Goal: Task Accomplishment & Management: Use online tool/utility

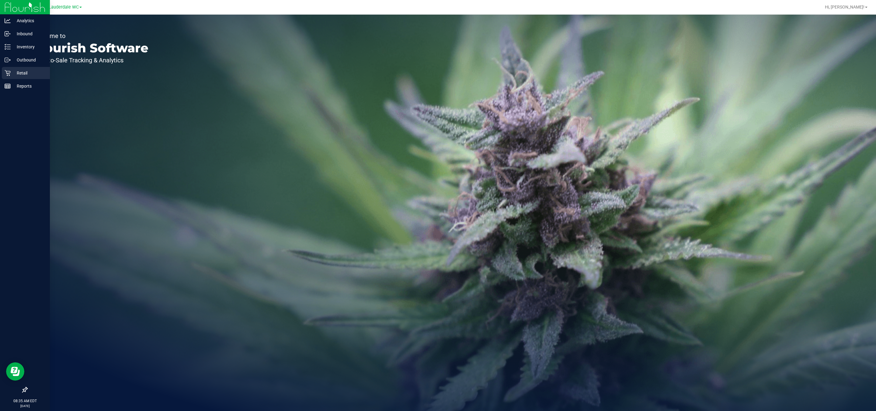
click at [9, 71] on icon at bounding box center [8, 73] width 6 height 6
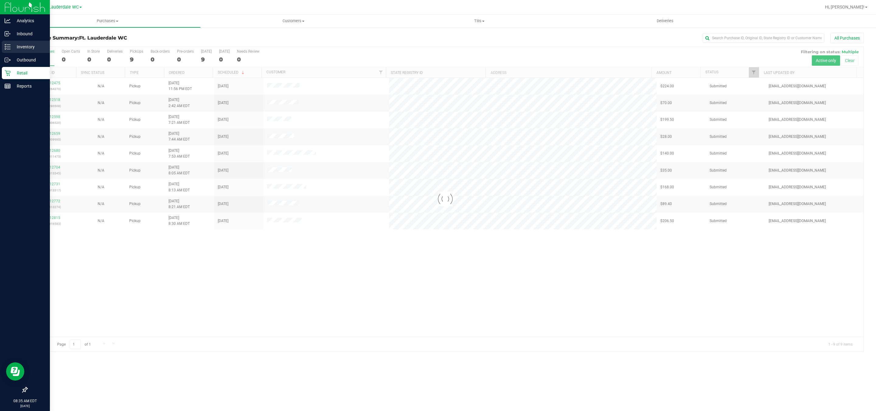
click at [29, 42] on div "Inventory" at bounding box center [26, 47] width 48 height 12
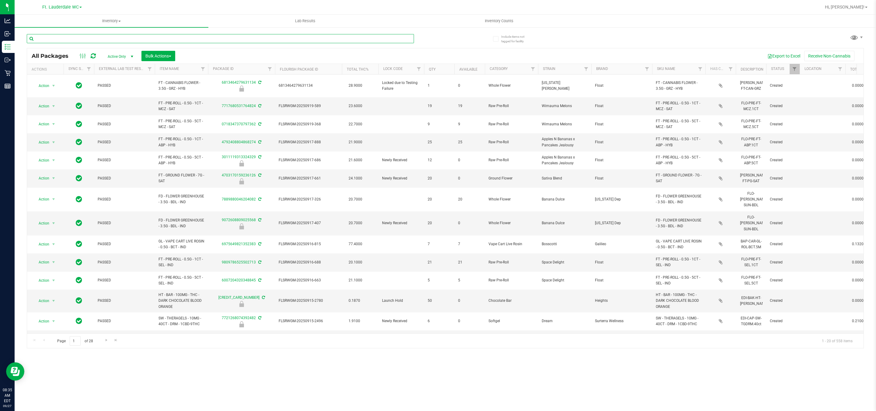
click at [86, 41] on input "text" at bounding box center [220, 38] width 387 height 9
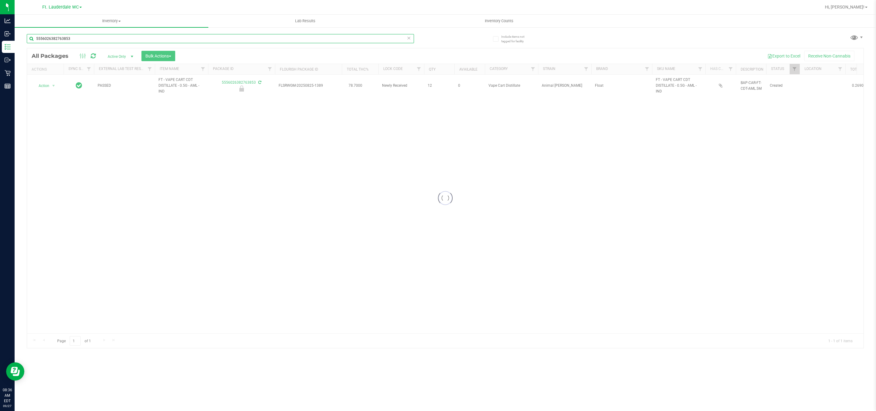
type input "5556026382763853"
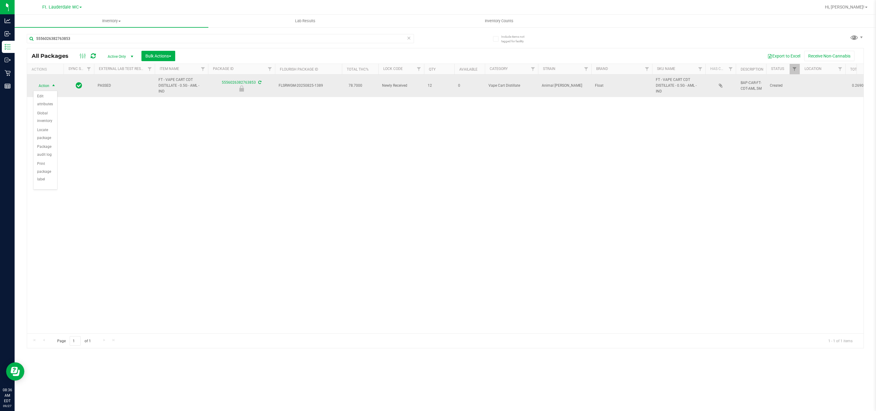
click at [50, 88] on span "select" at bounding box center [54, 86] width 8 height 9
click at [50, 79] on td "Action Action Edit attributes Global inventory Locate package Package audit log…" at bounding box center [45, 86] width 36 height 23
click at [50, 81] on td "Action Action Edit attributes Global inventory Locate package Package audit log…" at bounding box center [45, 86] width 36 height 23
click at [50, 85] on span "select" at bounding box center [54, 86] width 8 height 9
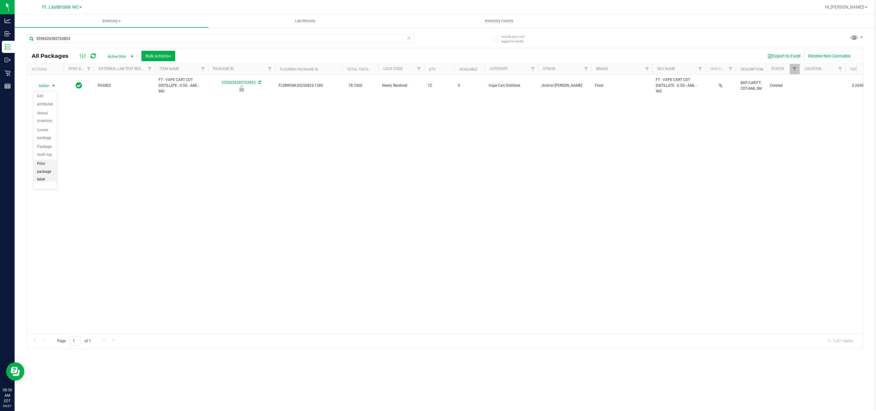
scroll to position [54, 0]
click at [46, 172] on li "Unlock package" at bounding box center [45, 173] width 24 height 17
click at [144, 32] on div "5556026382763853" at bounding box center [236, 38] width 418 height 19
click at [144, 44] on div "5556026382763853" at bounding box center [220, 41] width 387 height 14
click at [144, 36] on input "5556026382763853" at bounding box center [220, 38] width 387 height 9
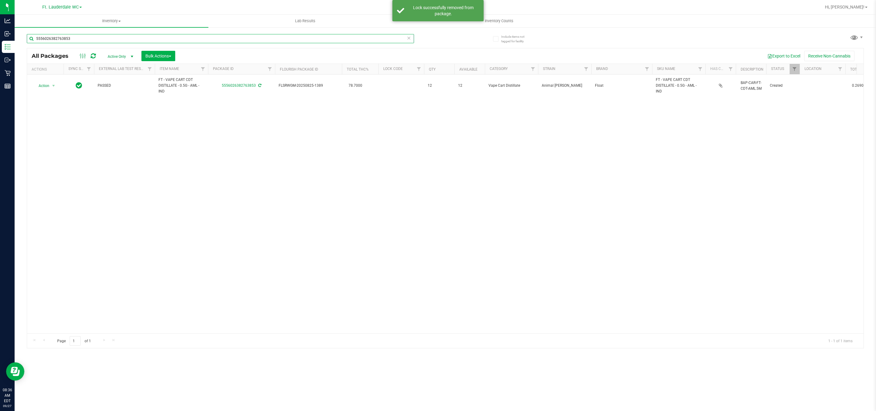
click at [144, 36] on input "5556026382763853" at bounding box center [220, 38] width 387 height 9
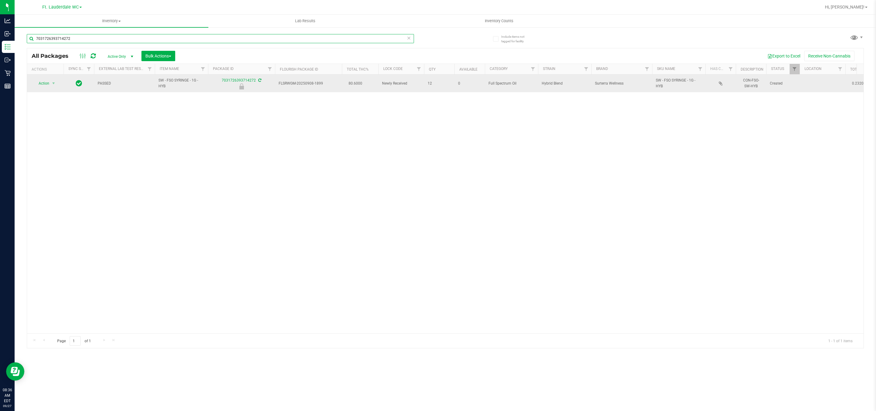
type input "7031726393714272"
click at [45, 81] on span "Action" at bounding box center [41, 83] width 16 height 9
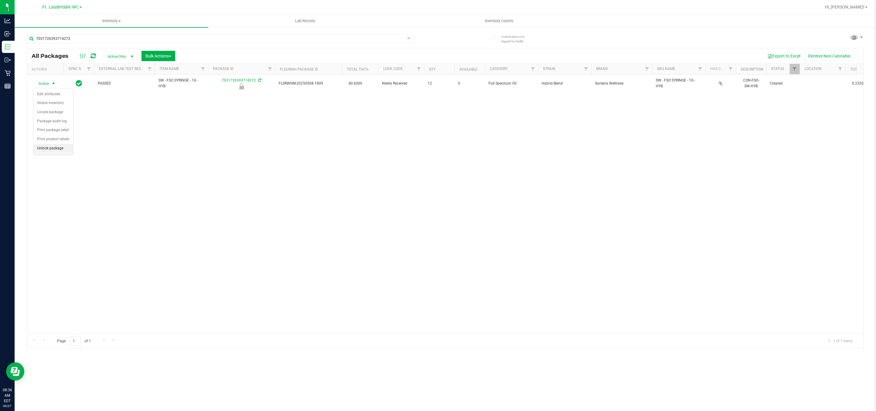
click at [41, 149] on li "Unlock package" at bounding box center [53, 148] width 40 height 9
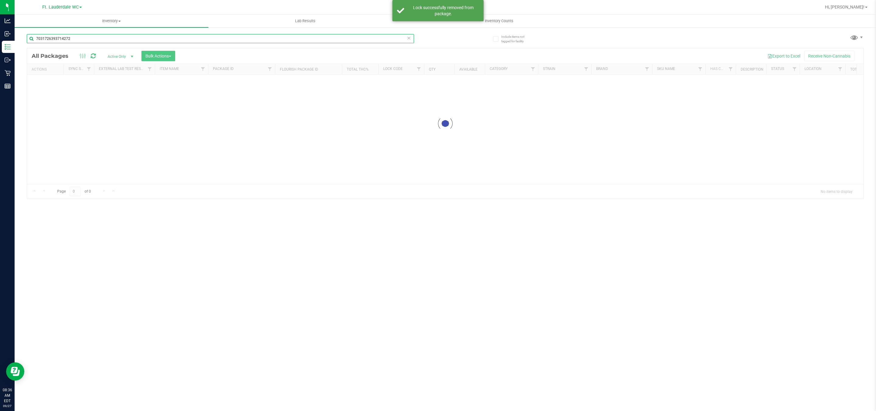
click at [90, 38] on input "7031726393714272" at bounding box center [220, 38] width 387 height 9
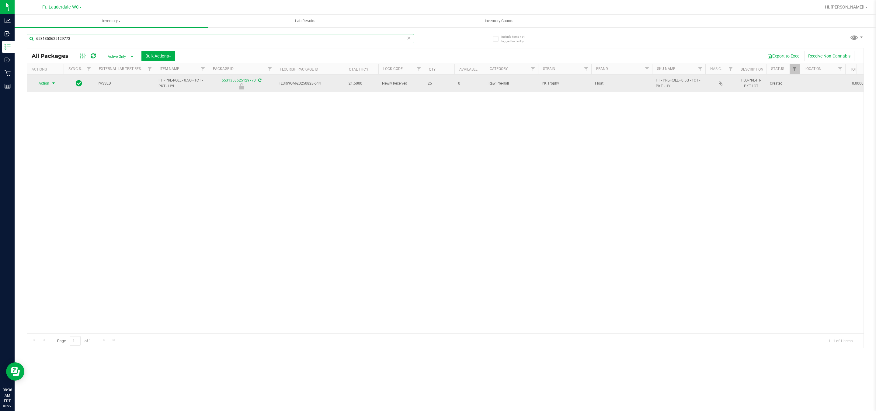
type input "6531353625129773"
click at [48, 83] on span "Action" at bounding box center [41, 83] width 16 height 9
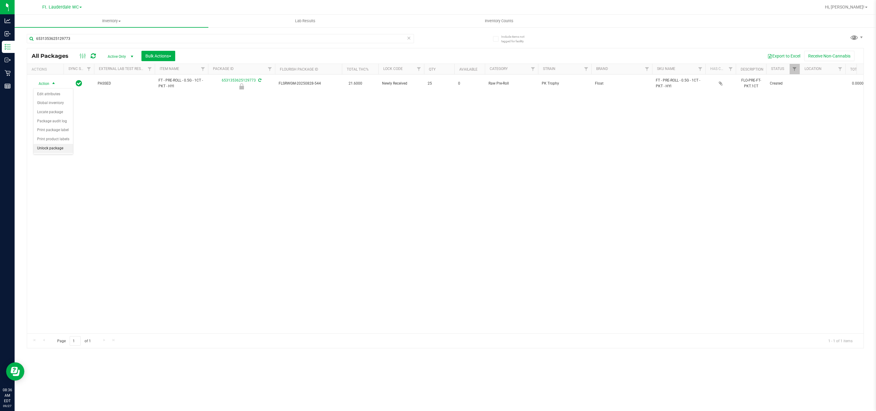
click at [61, 151] on li "Unlock package" at bounding box center [53, 148] width 40 height 9
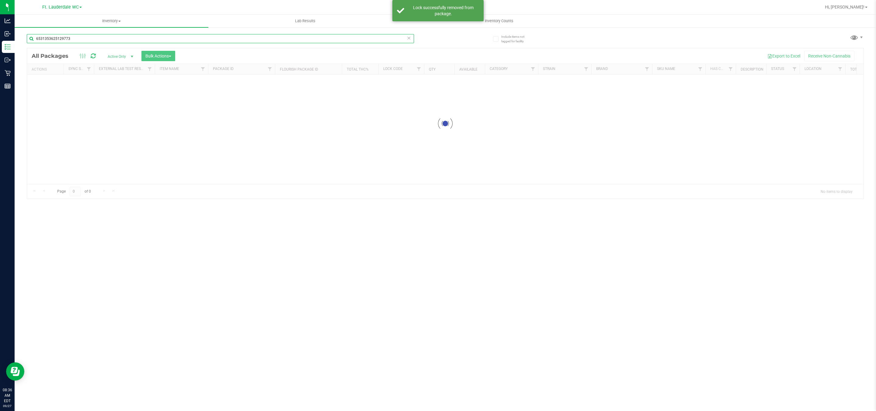
click at [83, 35] on div "Inventory All packages All inventory Waste log Create inventory Lab Results Inv…" at bounding box center [445, 213] width 861 height 396
click at [83, 36] on input "6531353625129773" at bounding box center [220, 38] width 387 height 9
click at [83, 37] on input "6531353625129773" at bounding box center [220, 38] width 387 height 9
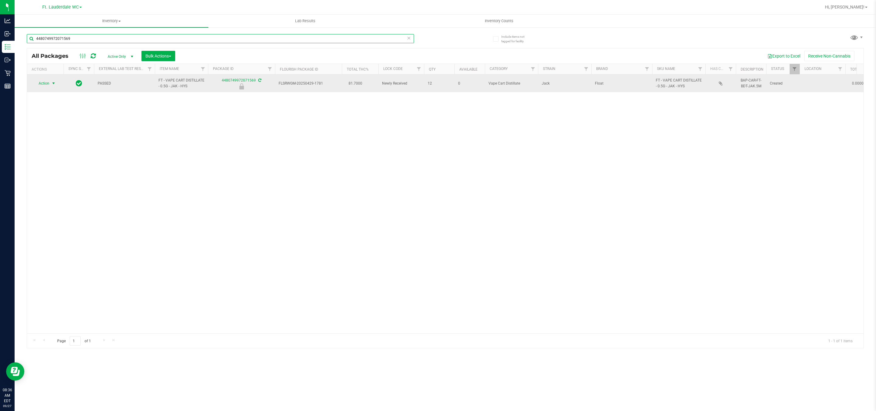
type input "4480749972071569"
click at [55, 85] on span "select" at bounding box center [53, 83] width 5 height 5
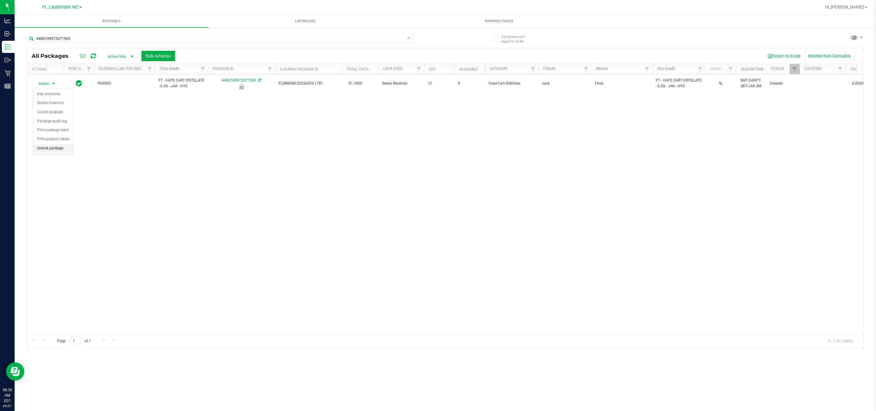
click at [65, 147] on li "Unlock package" at bounding box center [53, 148] width 40 height 9
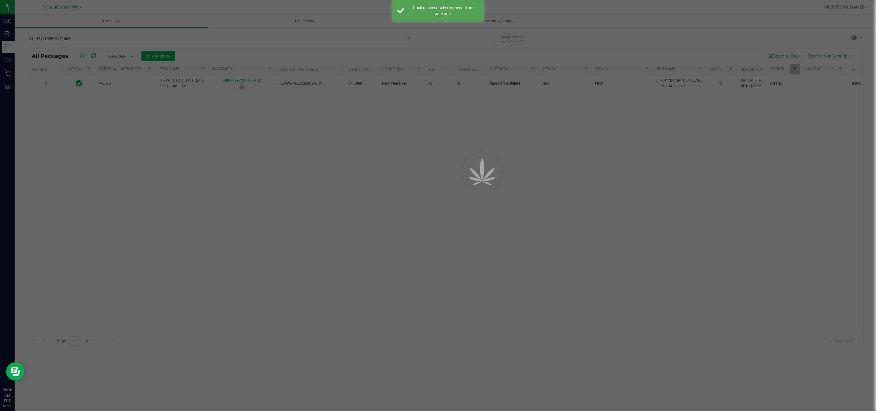
click at [131, 182] on div at bounding box center [438, 205] width 876 height 411
